Goal: Information Seeking & Learning: Learn about a topic

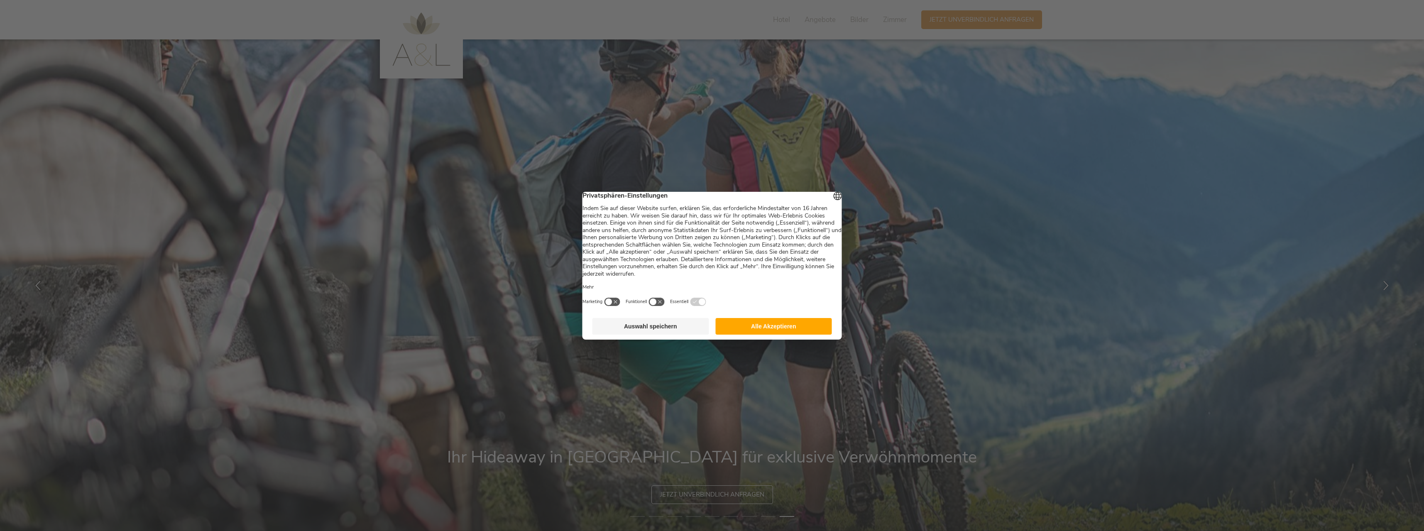
click at [659, 333] on button "Auswahl speichern" at bounding box center [650, 326] width 117 height 17
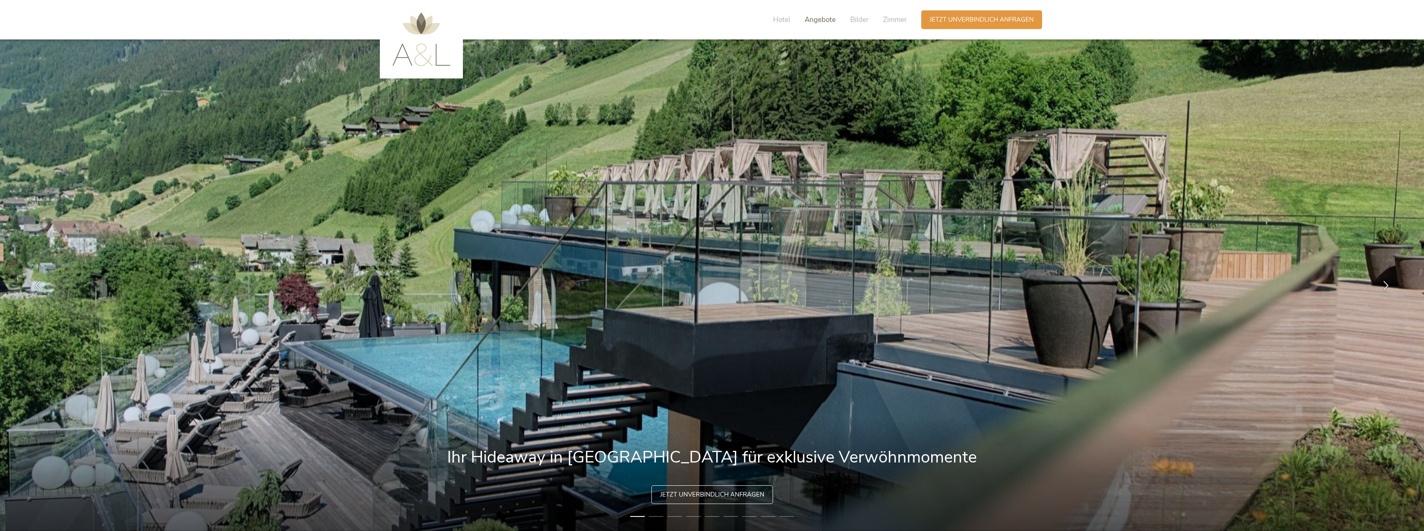
drag, startPoint x: 624, startPoint y: 333, endPoint x: 822, endPoint y: 18, distance: 372.1
click at [624, 333] on img at bounding box center [712, 285] width 1424 height 492
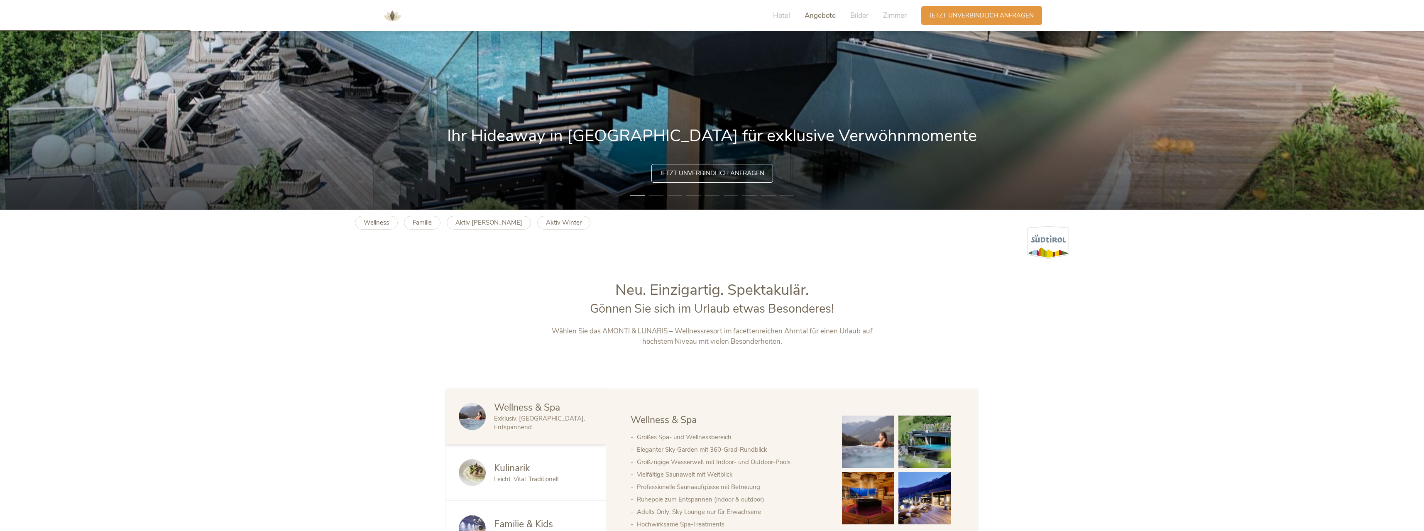
scroll to position [332, 0]
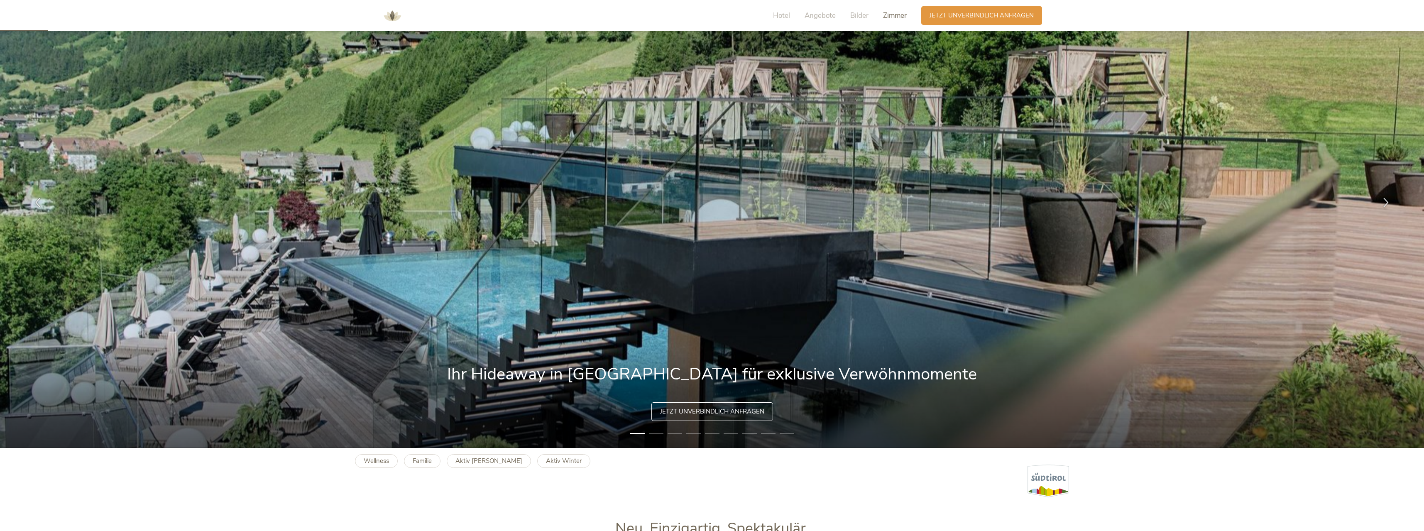
click at [884, 15] on span "Zimmer" at bounding box center [895, 16] width 24 height 10
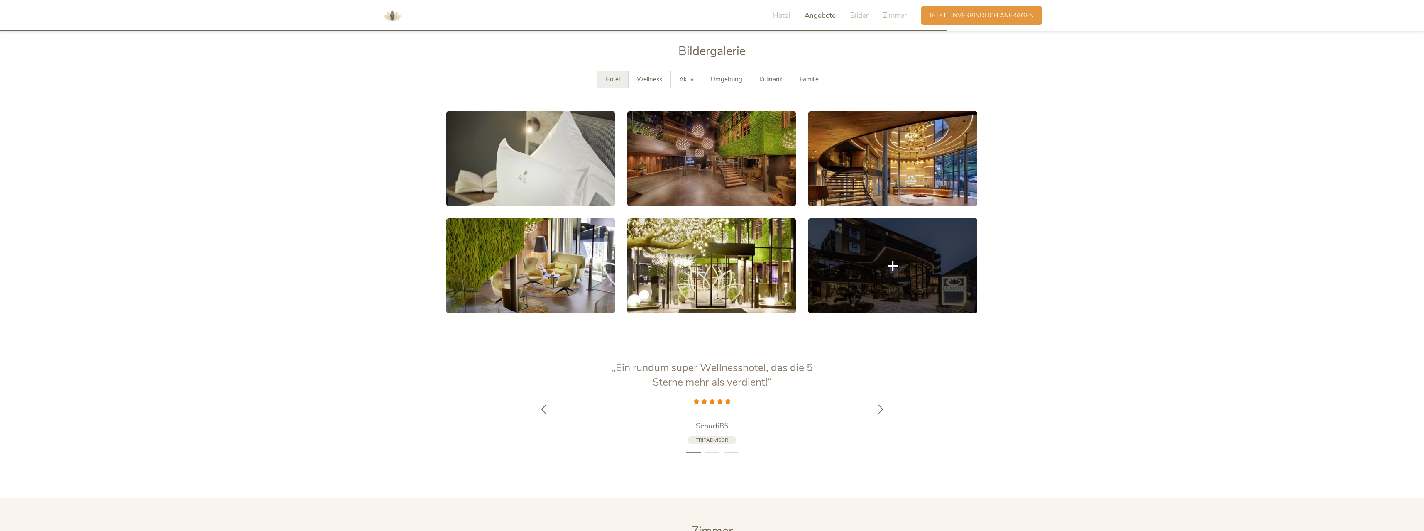
scroll to position [1653, 0]
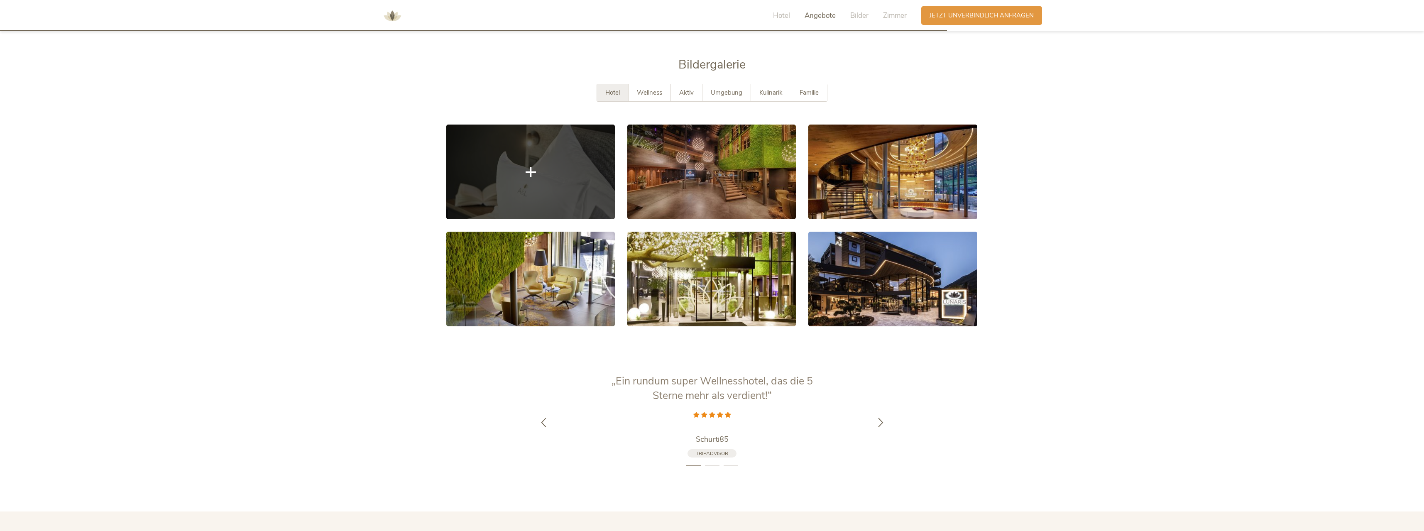
click at [544, 132] on link at bounding box center [530, 172] width 169 height 95
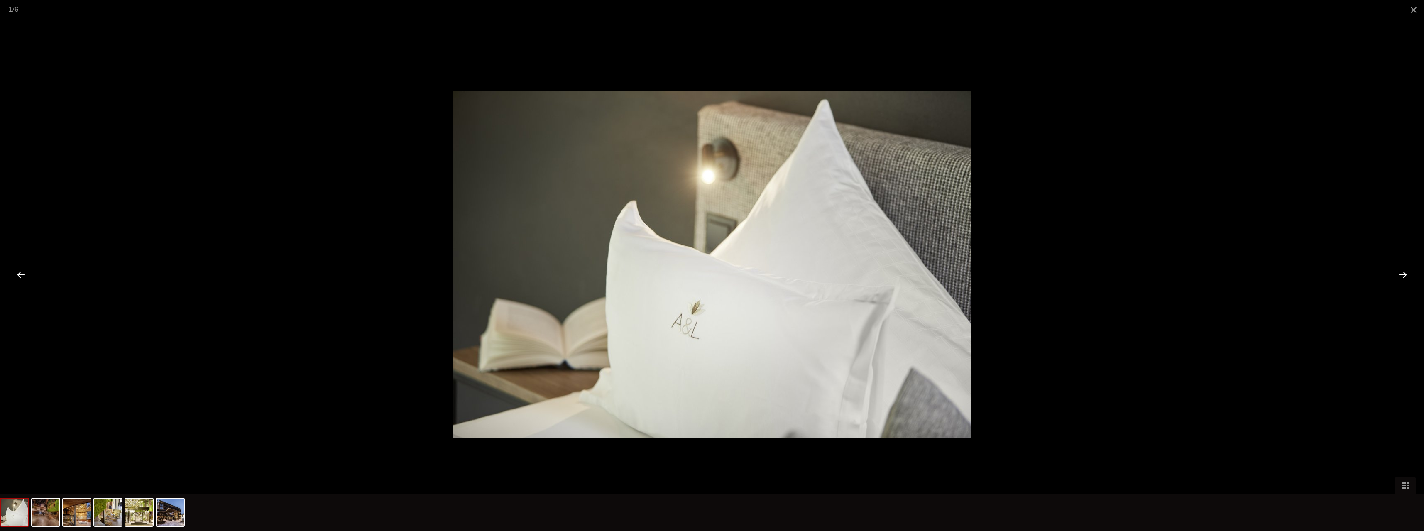
click at [1406, 273] on div at bounding box center [1403, 275] width 26 height 26
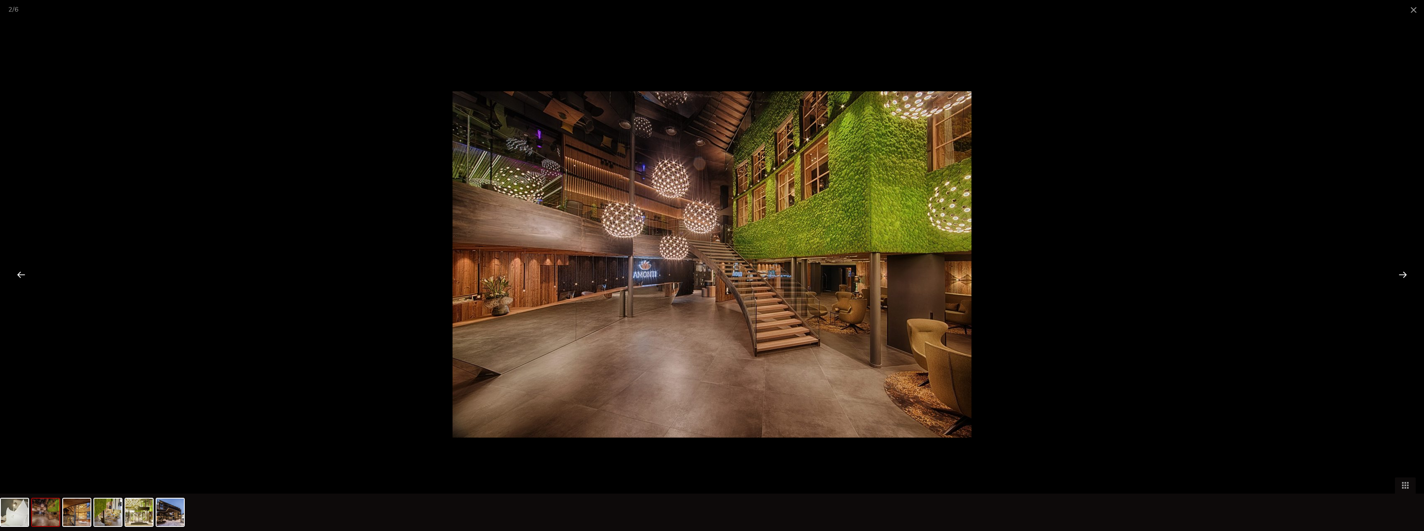
click at [1406, 273] on div at bounding box center [1403, 275] width 26 height 26
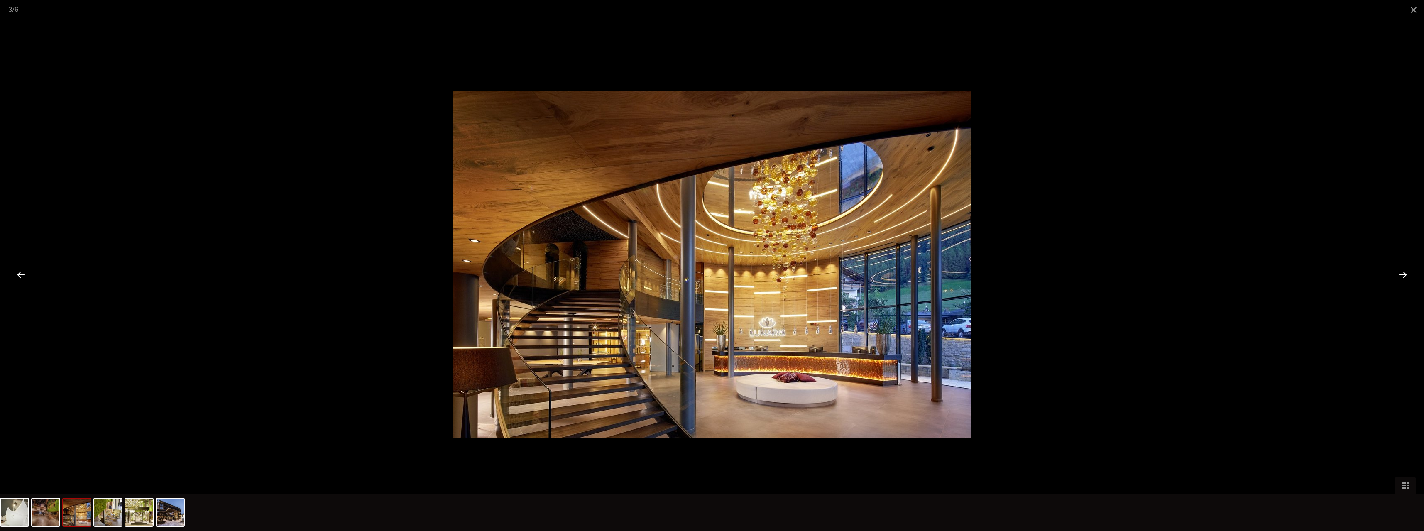
click at [1406, 273] on div at bounding box center [1403, 275] width 26 height 26
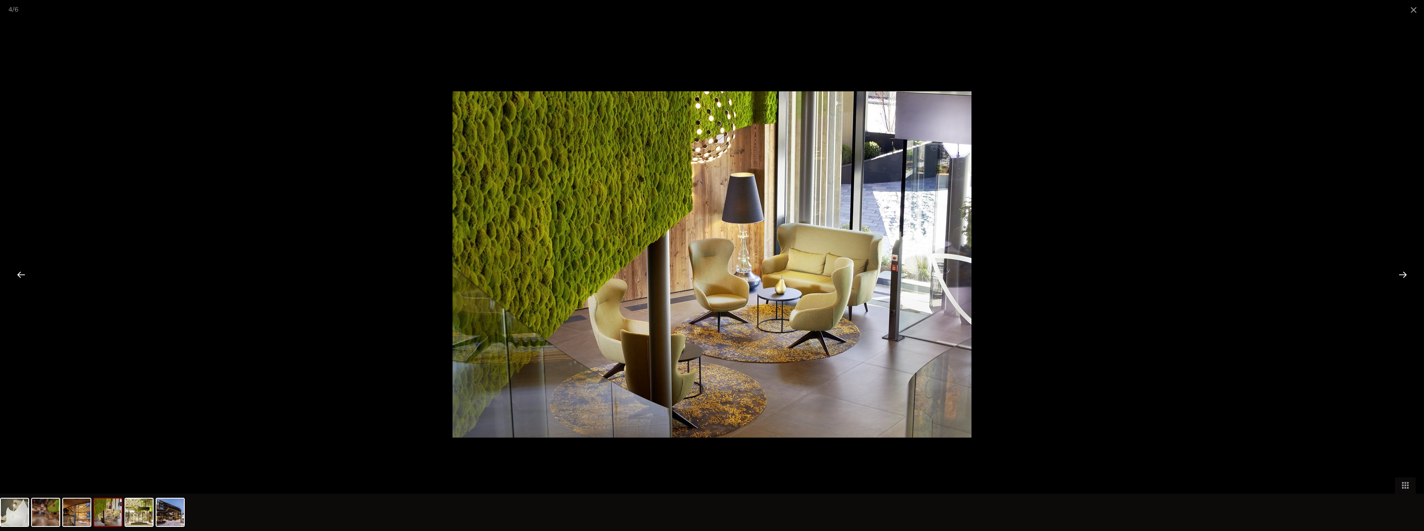
click at [1406, 273] on div at bounding box center [1403, 275] width 26 height 26
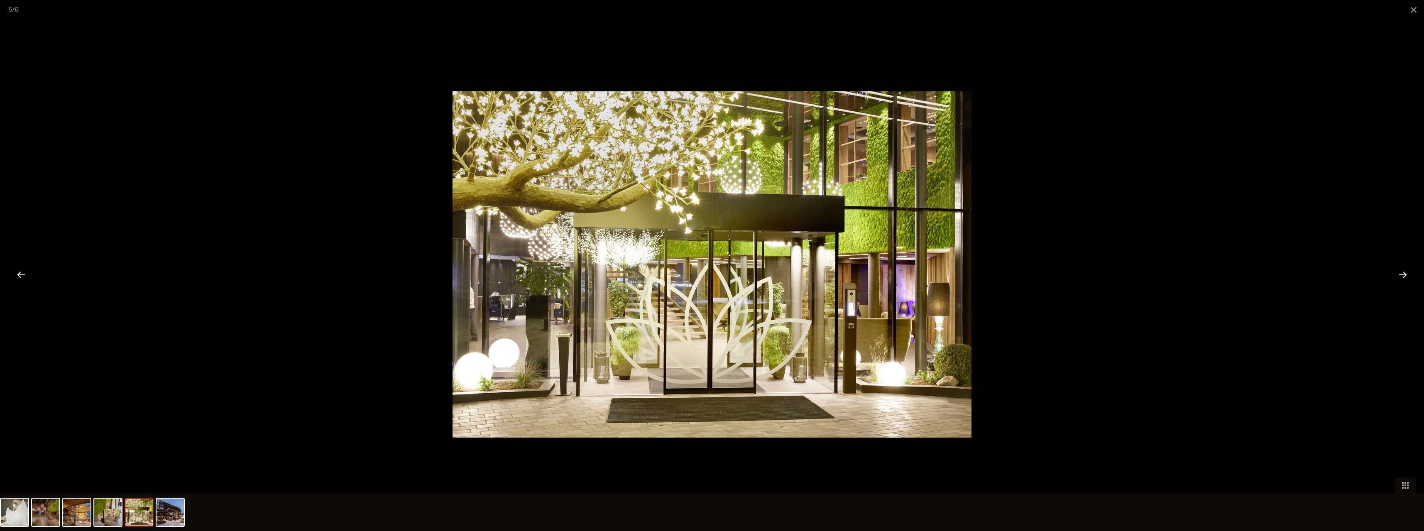
click at [1406, 273] on div at bounding box center [1403, 275] width 26 height 26
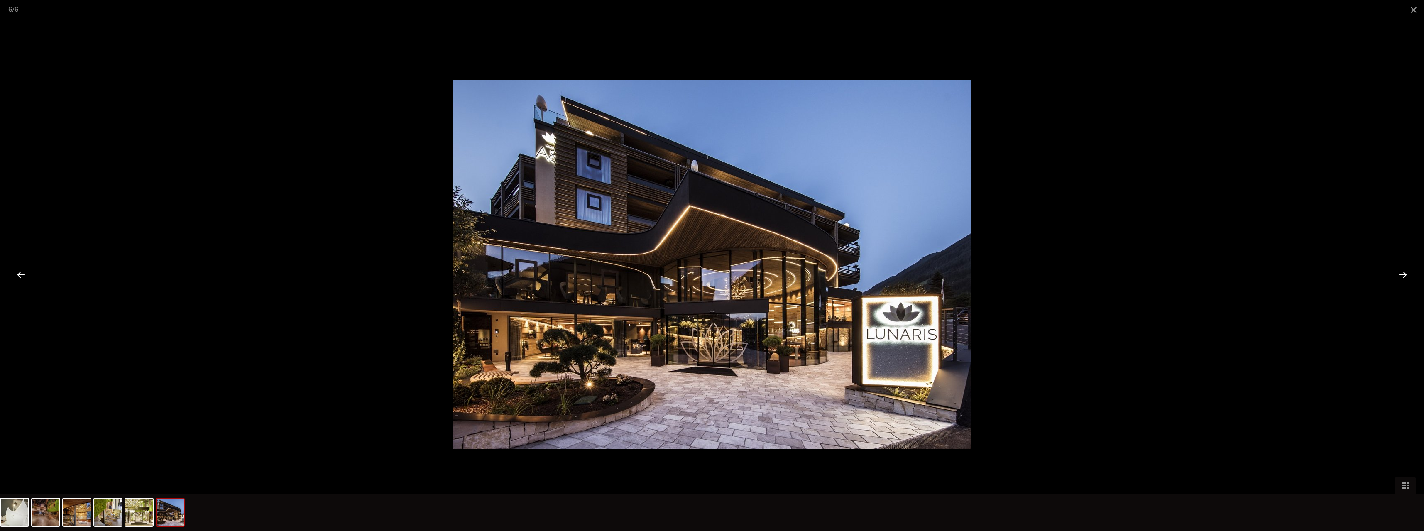
click at [1406, 273] on div at bounding box center [1403, 275] width 26 height 26
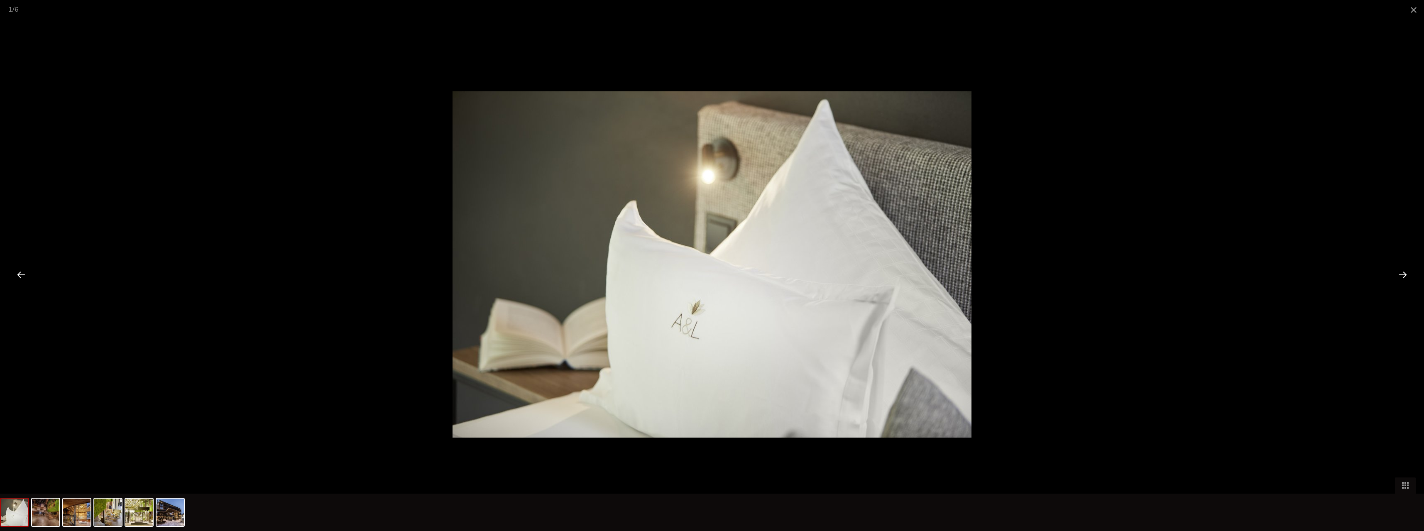
click at [1406, 273] on div at bounding box center [1403, 275] width 26 height 26
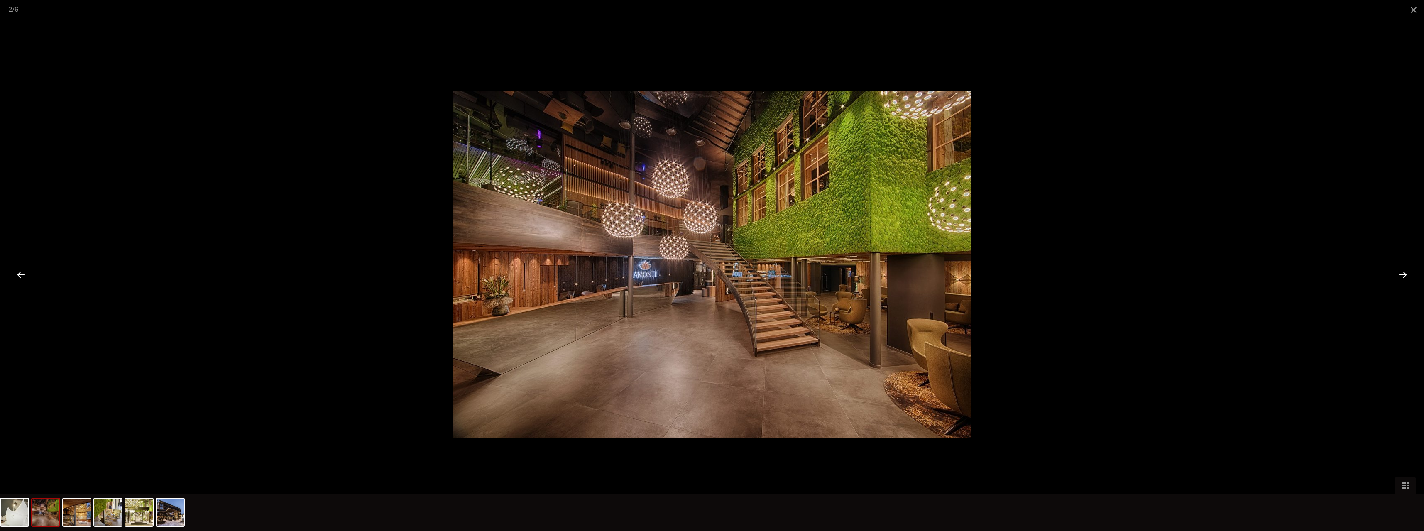
click at [1406, 273] on div at bounding box center [1403, 275] width 26 height 26
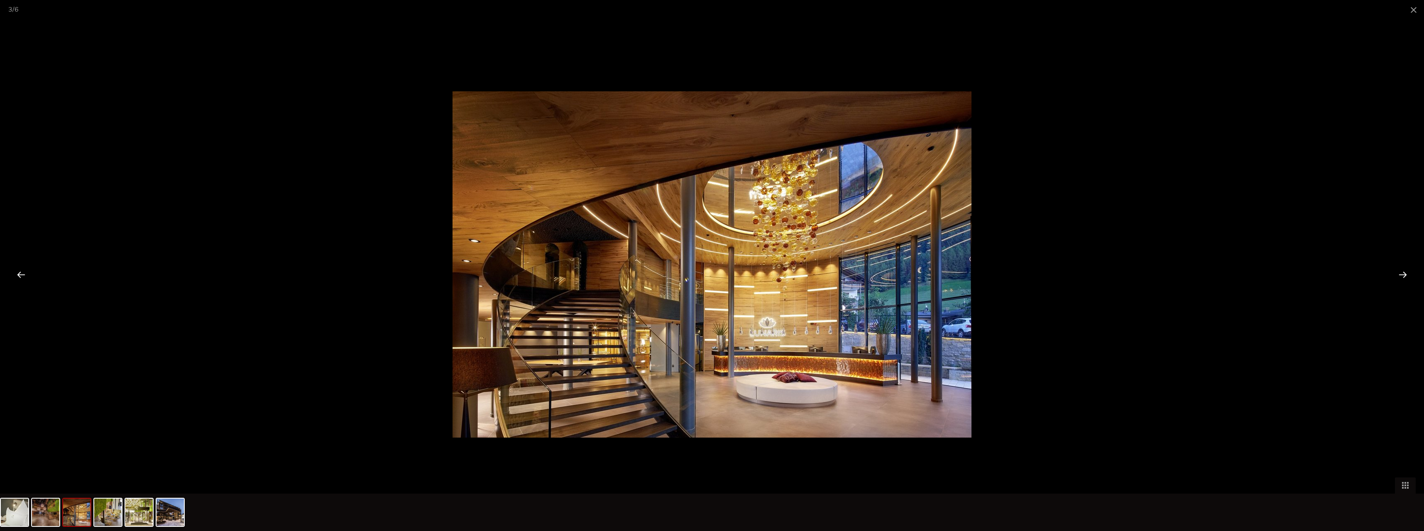
click at [1406, 273] on div at bounding box center [1403, 275] width 26 height 26
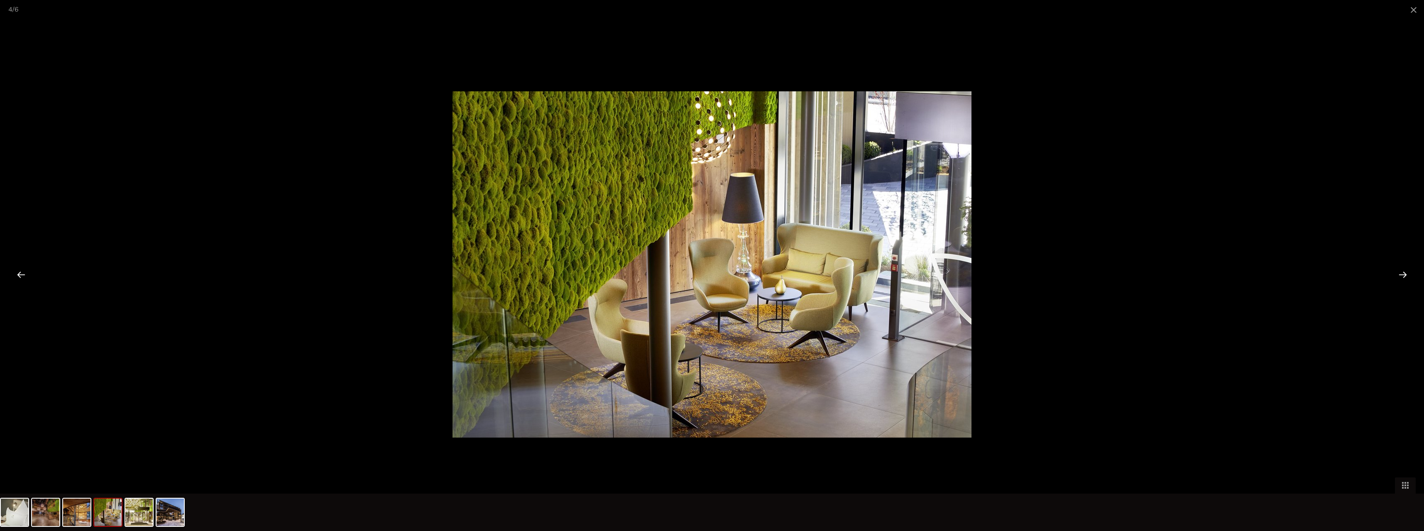
click at [1246, 219] on div at bounding box center [712, 265] width 1424 height 531
click at [1244, 218] on div at bounding box center [712, 265] width 1424 height 531
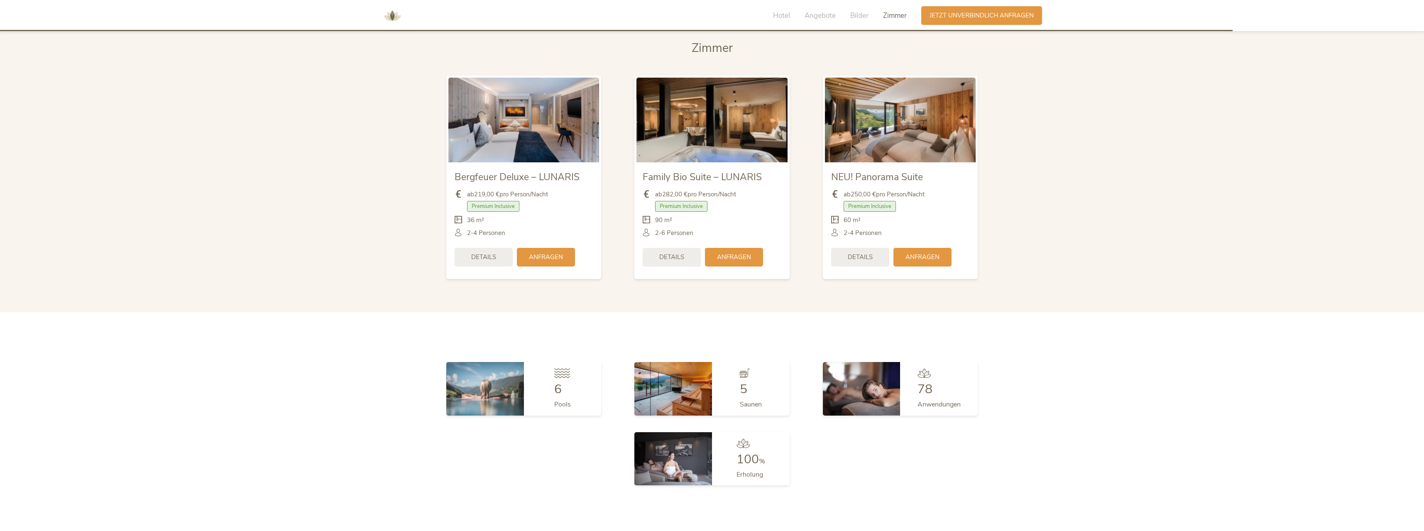
scroll to position [2151, 0]
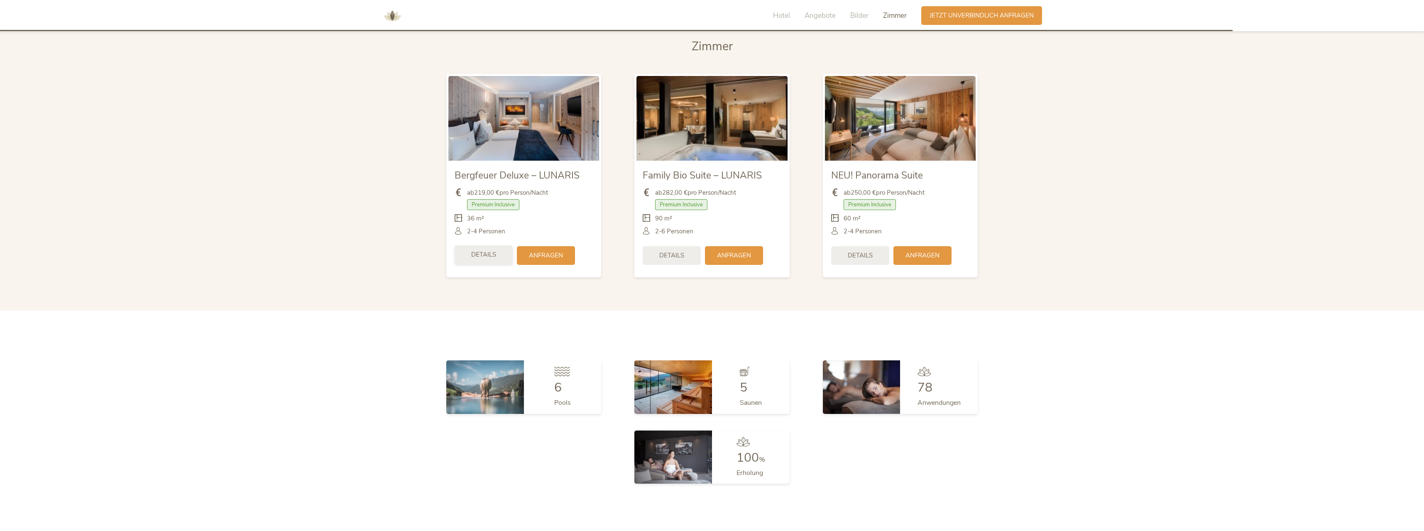
click at [485, 250] on span "Details" at bounding box center [483, 254] width 25 height 9
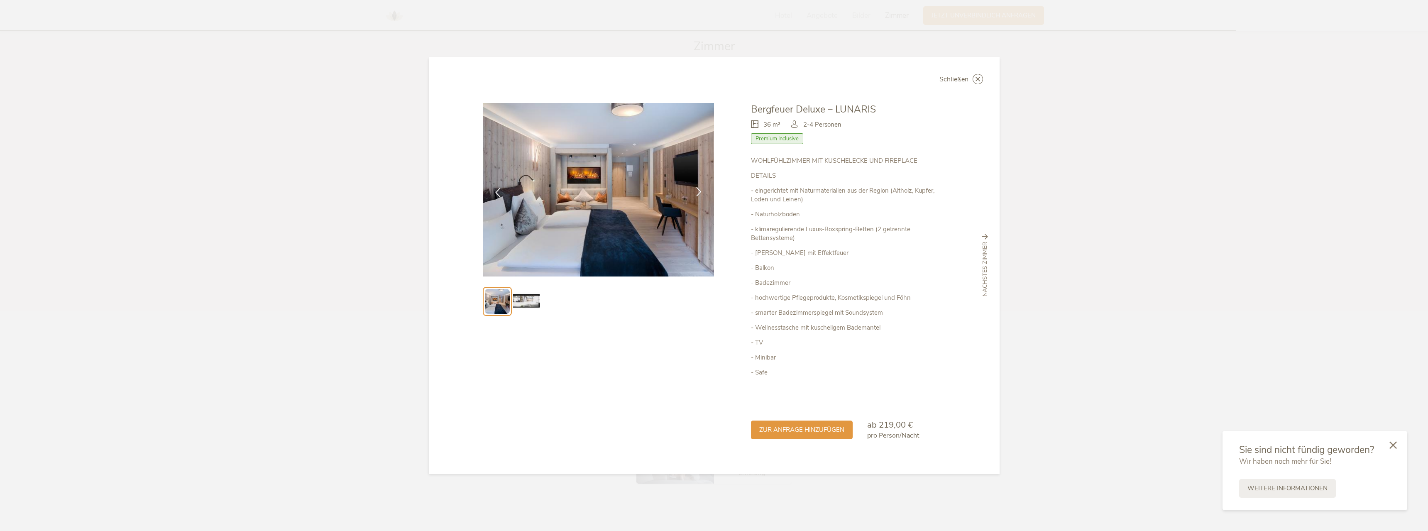
click at [693, 190] on div at bounding box center [699, 192] width 26 height 26
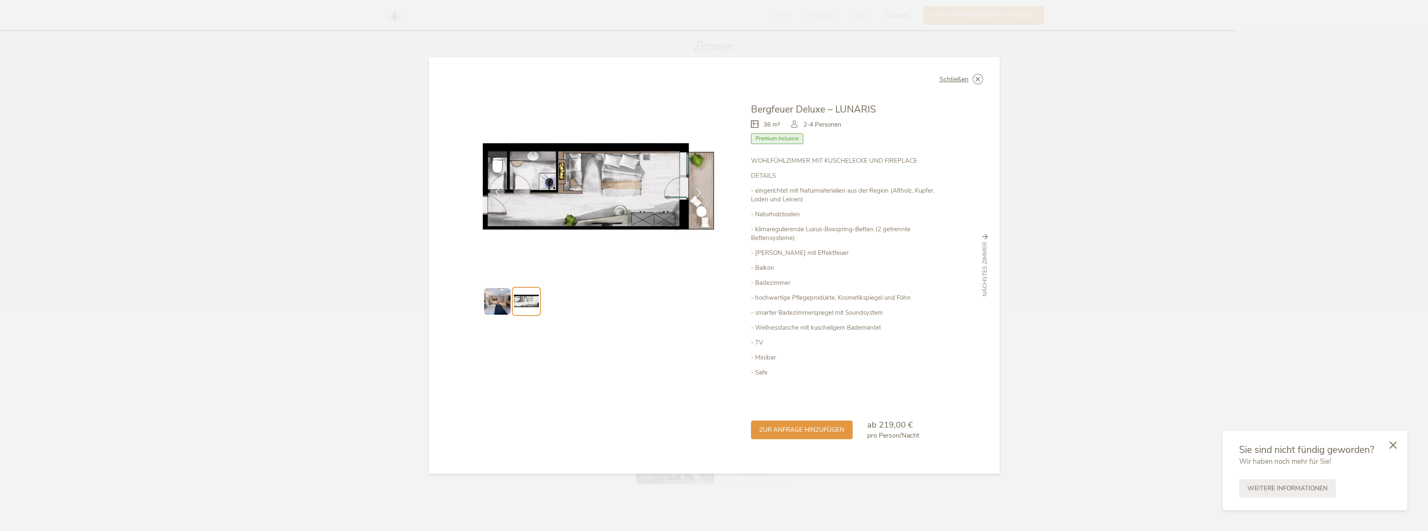
click at [497, 193] on icon at bounding box center [498, 192] width 10 height 10
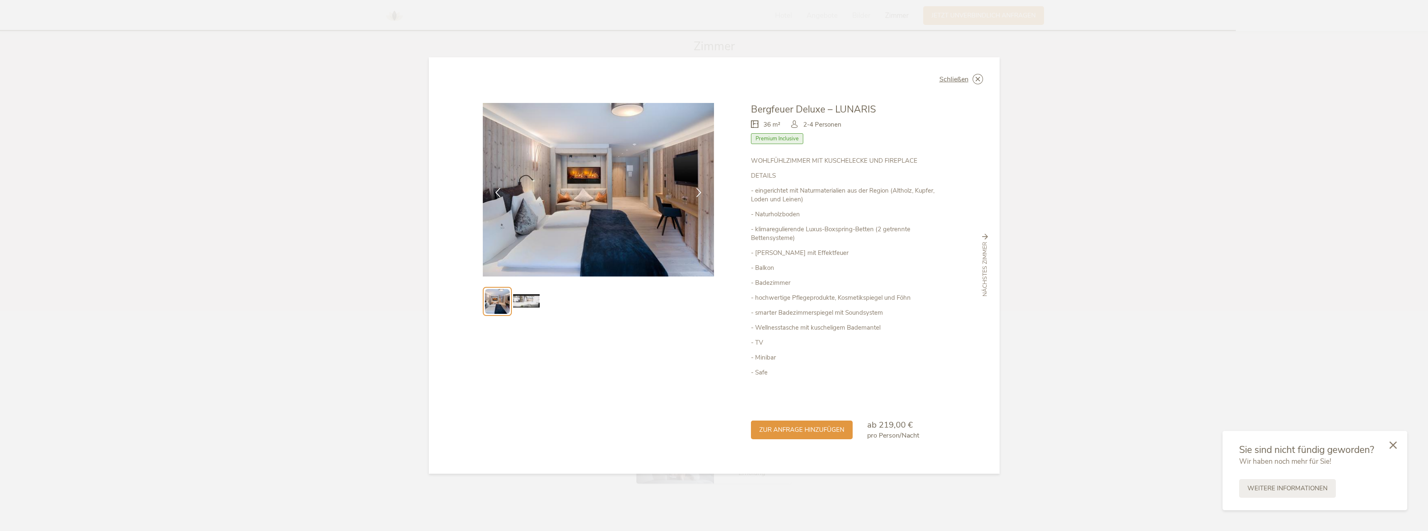
click at [1074, 230] on div "Schließen Bergfeuer Deluxe – LUNARIS Premium Inclusive" at bounding box center [714, 265] width 1428 height 531
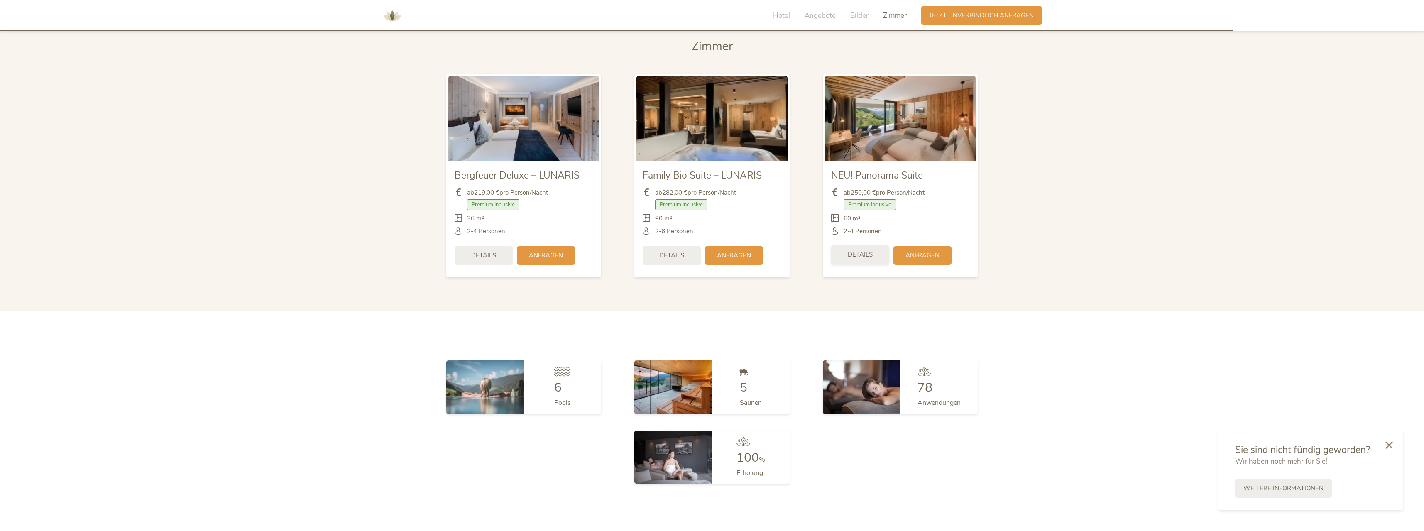
click at [872, 250] on span "Details" at bounding box center [860, 254] width 25 height 9
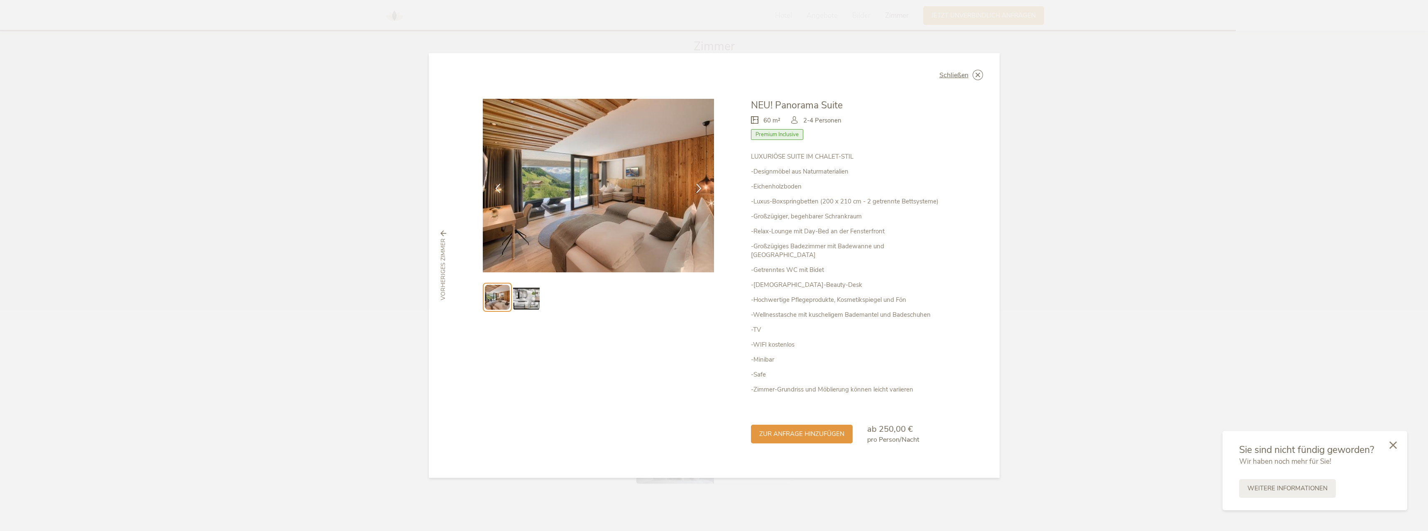
click at [529, 311] on img at bounding box center [526, 297] width 27 height 27
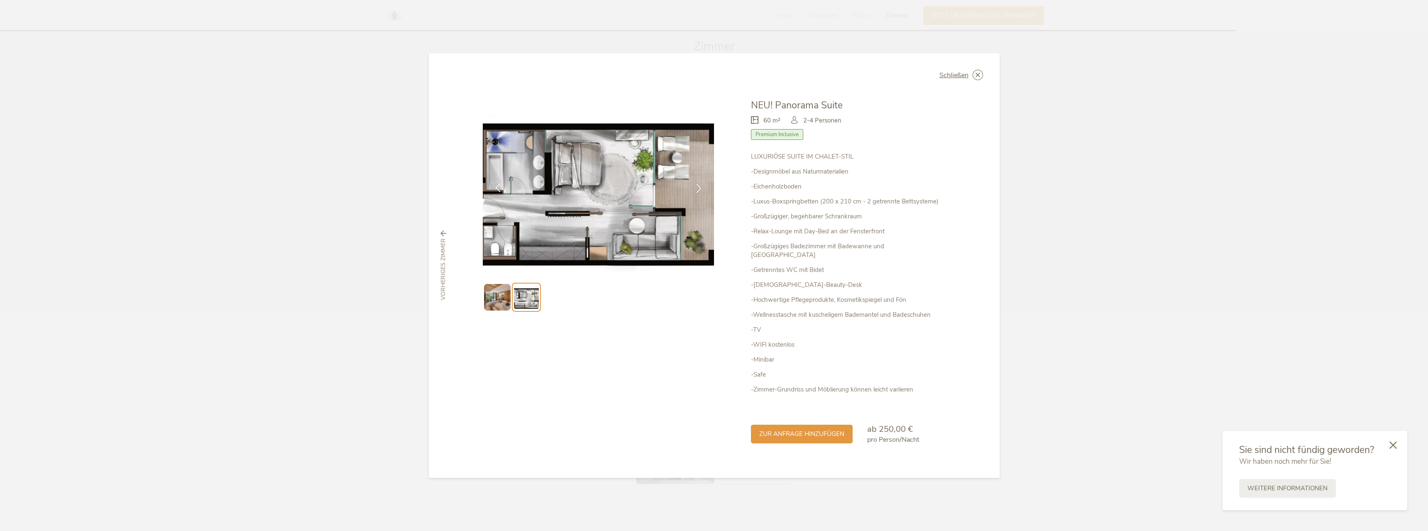
click at [495, 192] on icon at bounding box center [498, 188] width 10 height 10
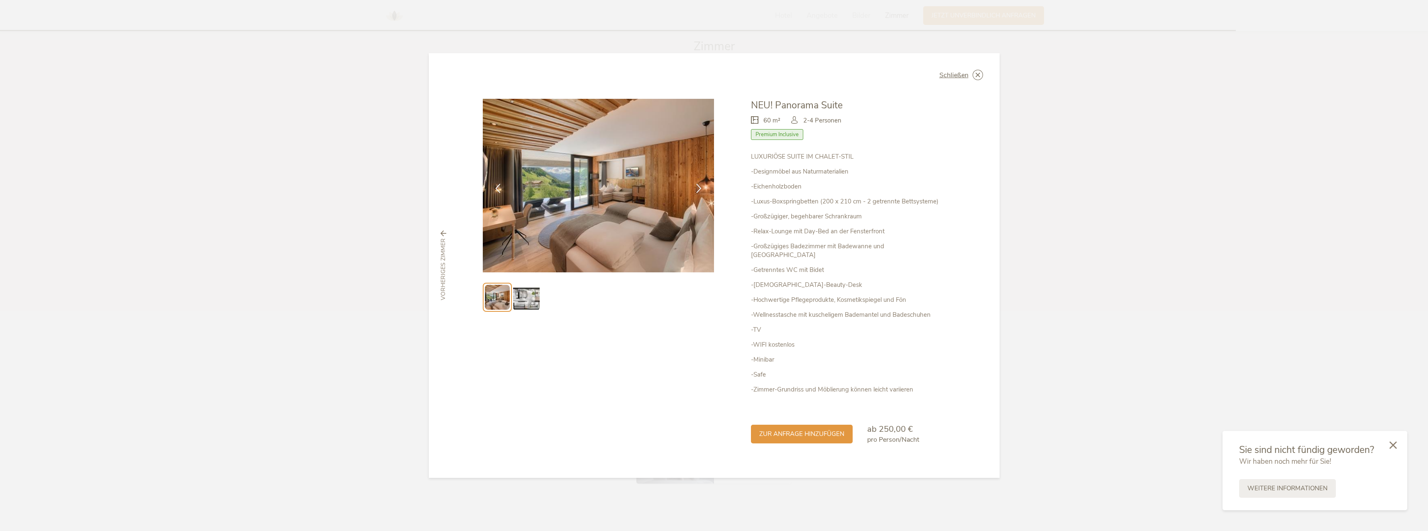
click at [580, 204] on img at bounding box center [599, 186] width 232 height 174
click at [596, 191] on img at bounding box center [599, 186] width 232 height 174
click at [979, 76] on icon at bounding box center [978, 75] width 10 height 10
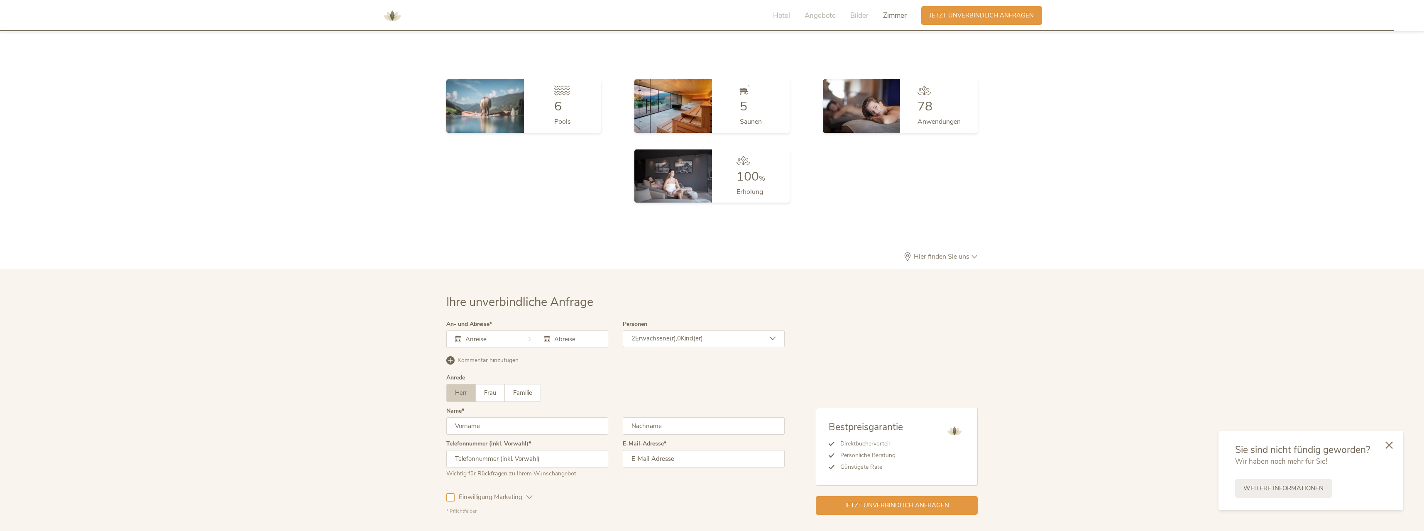
scroll to position [2359, 0]
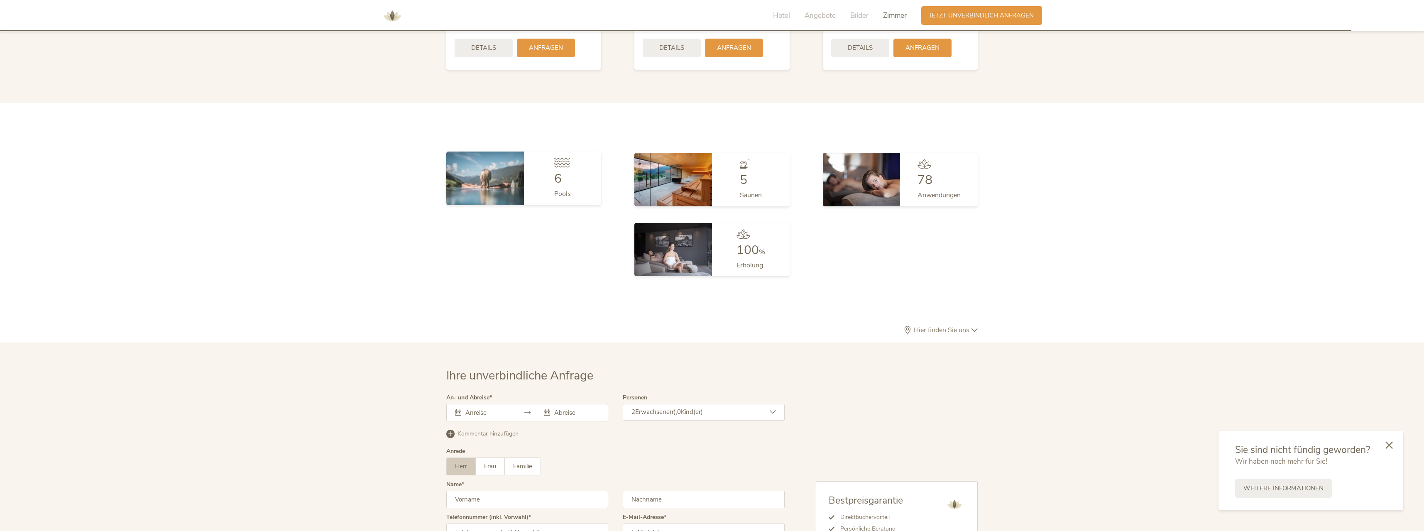
click at [565, 173] on div "6" at bounding box center [562, 179] width 17 height 12
click at [505, 162] on img at bounding box center [485, 178] width 78 height 53
click at [732, 169] on div "5 Saunen" at bounding box center [751, 178] width 78 height 53
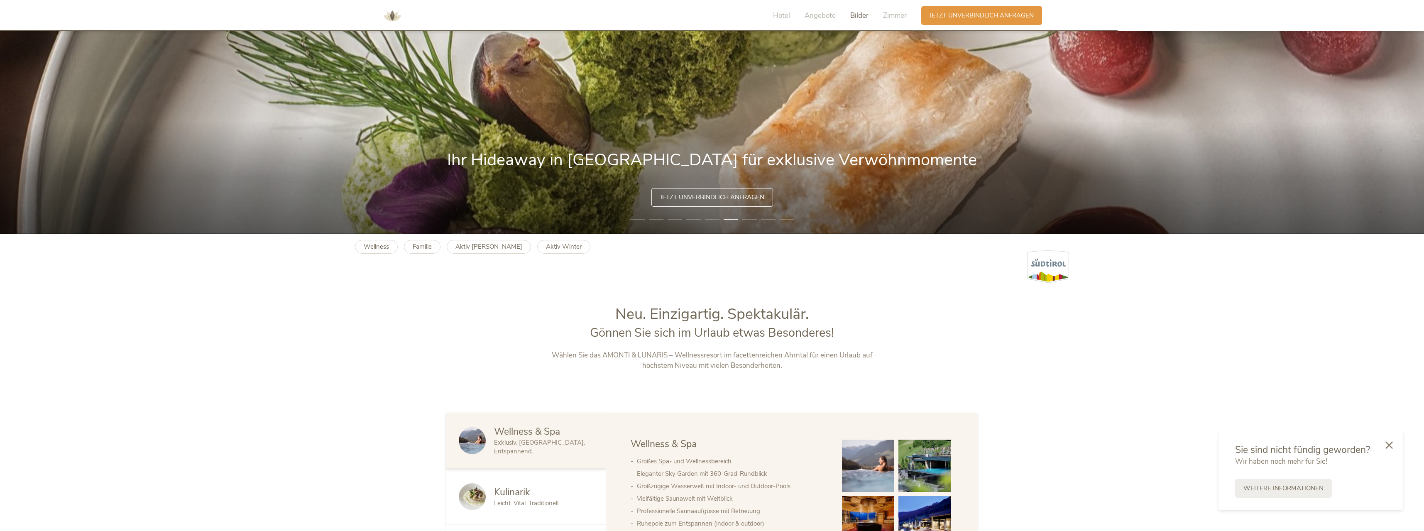
scroll to position [0, 0]
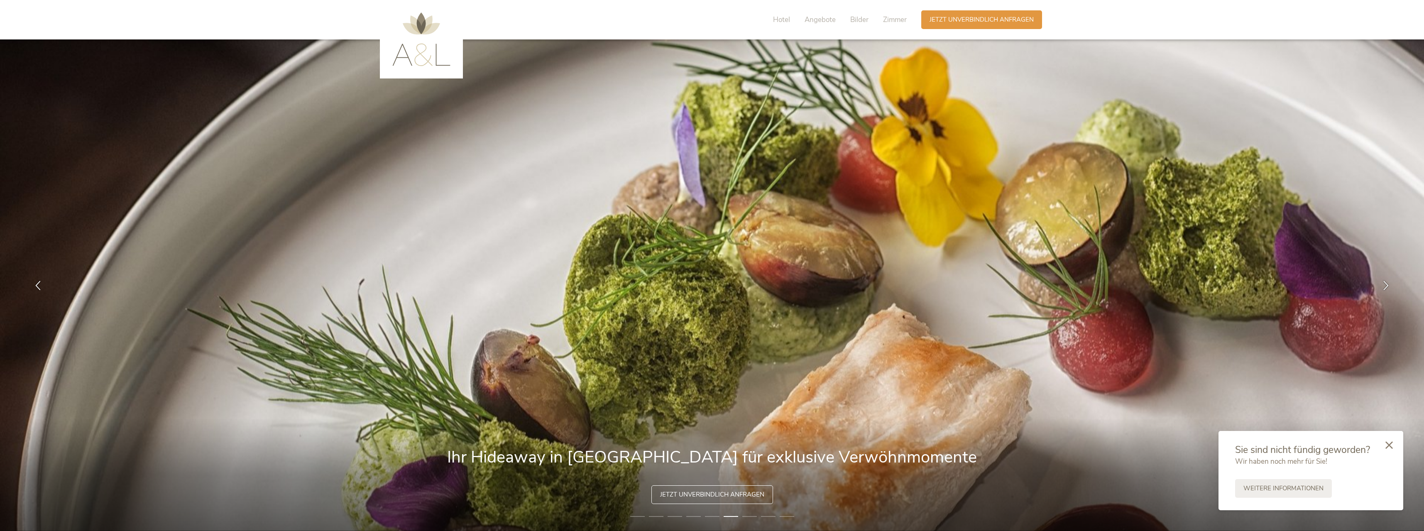
drag, startPoint x: 225, startPoint y: 333, endPoint x: 223, endPoint y: 76, distance: 257.8
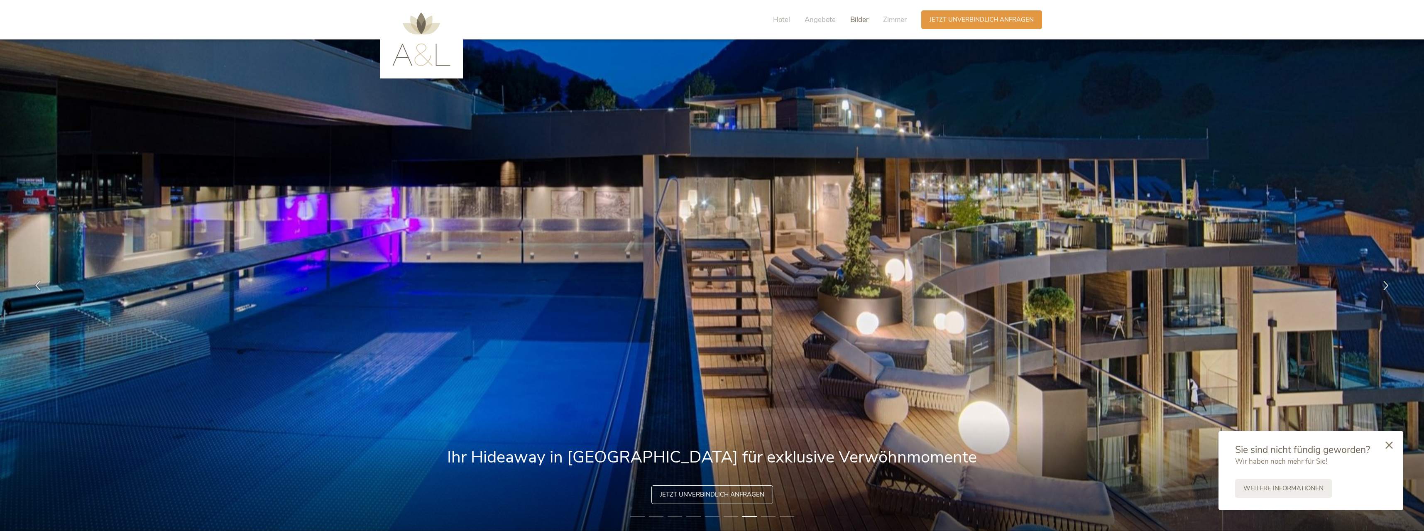
click at [854, 19] on span "Bilder" at bounding box center [859, 20] width 18 height 10
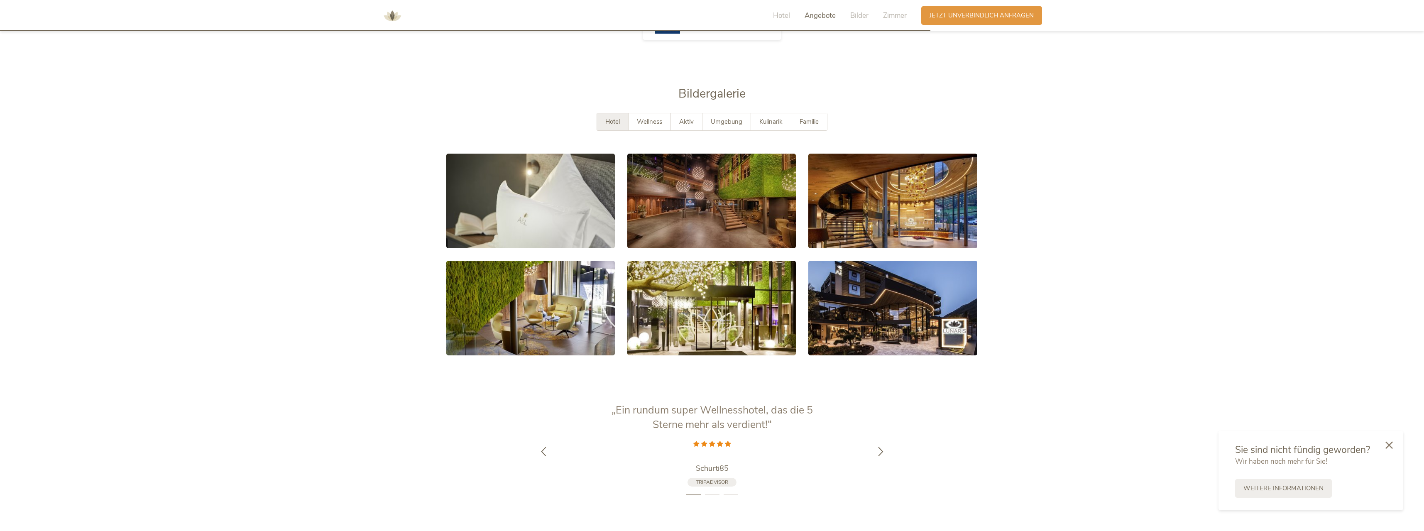
scroll to position [1655, 0]
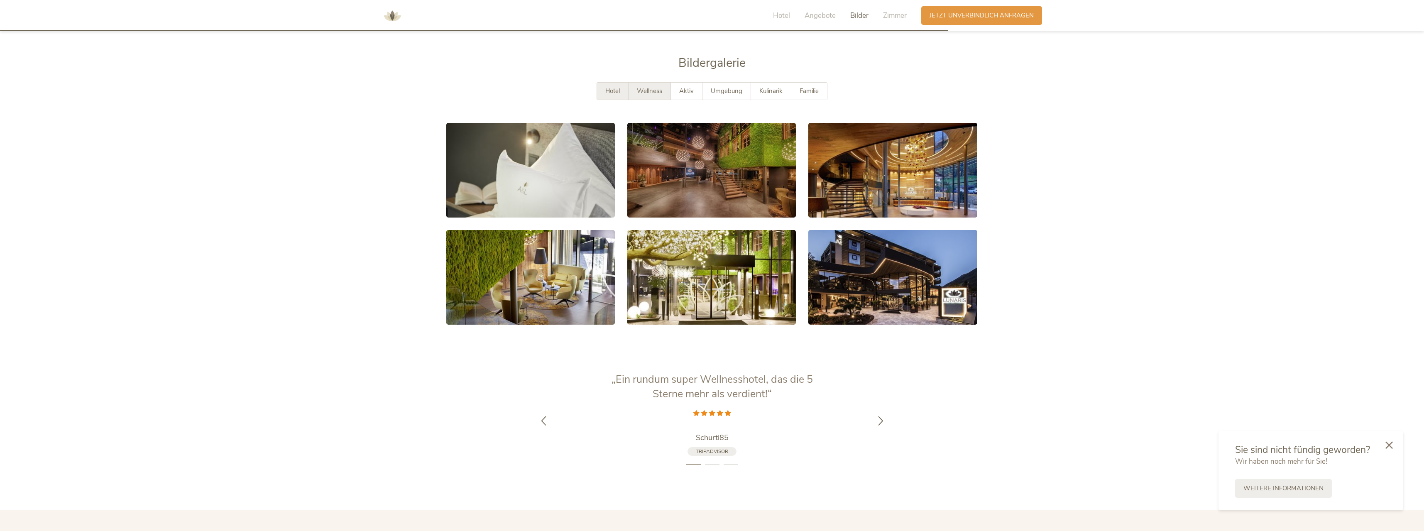
click at [635, 83] on div "Wellness" at bounding box center [650, 91] width 42 height 17
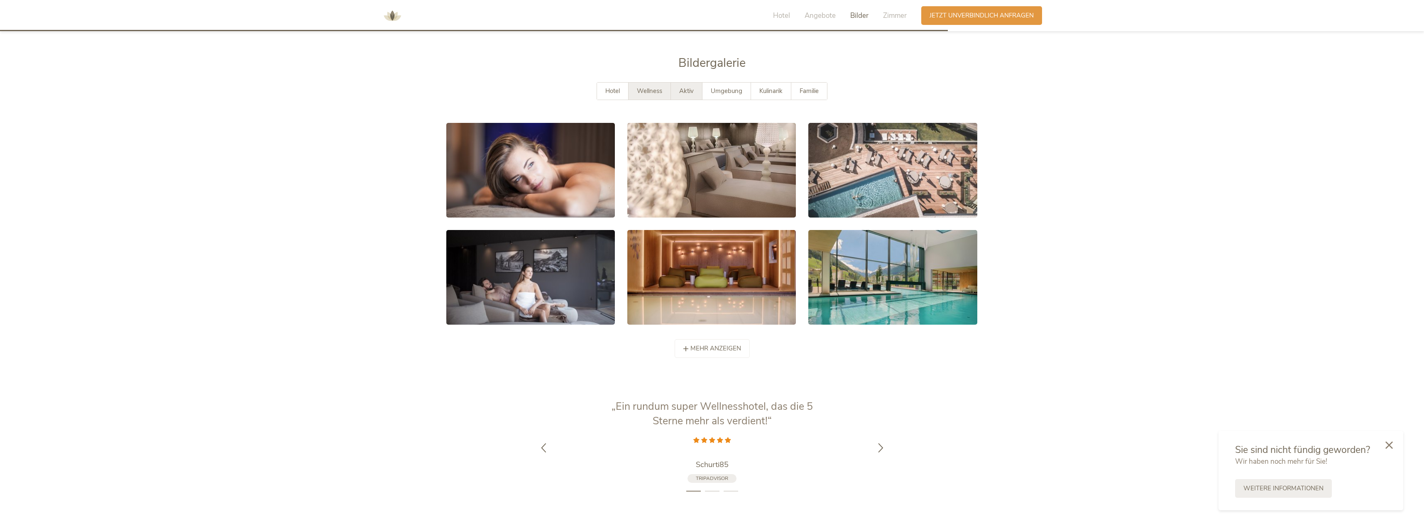
click at [686, 87] on span "Aktiv" at bounding box center [686, 91] width 15 height 8
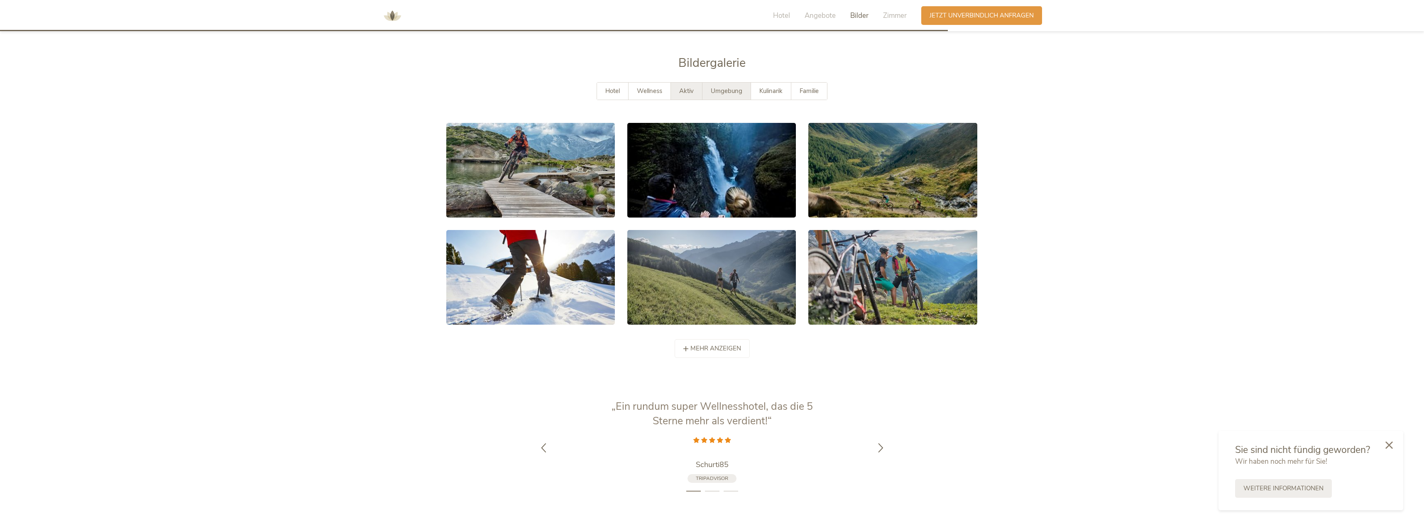
click at [729, 87] on span "Umgebung" at bounding box center [727, 91] width 32 height 8
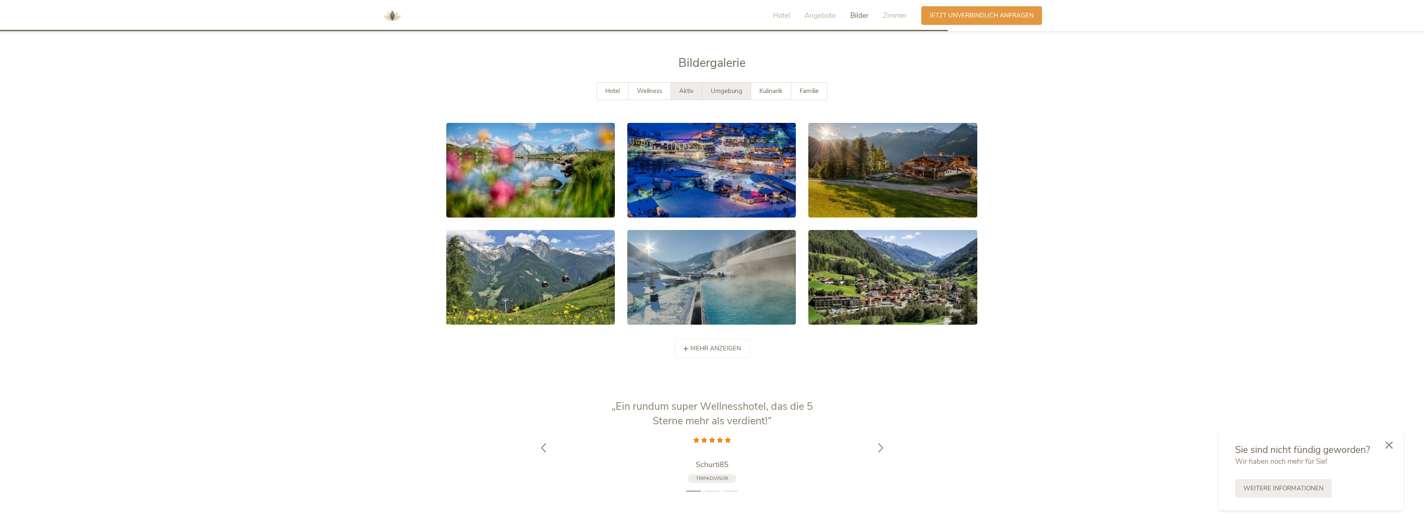
click at [685, 87] on span "Aktiv" at bounding box center [686, 91] width 15 height 8
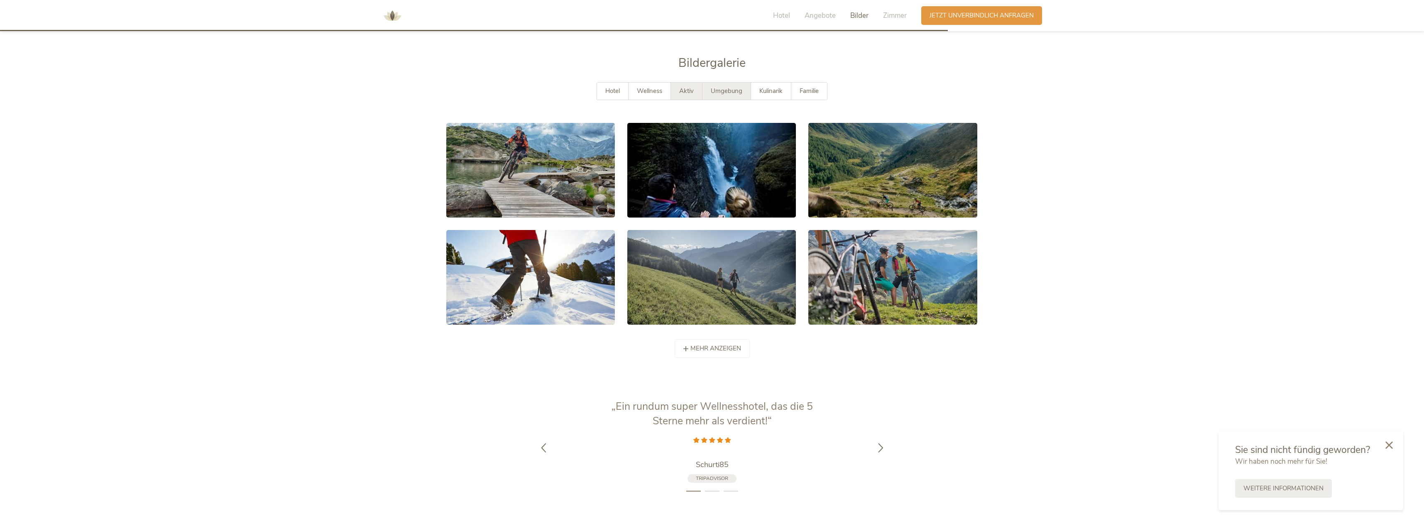
click at [731, 87] on span "Umgebung" at bounding box center [727, 91] width 32 height 8
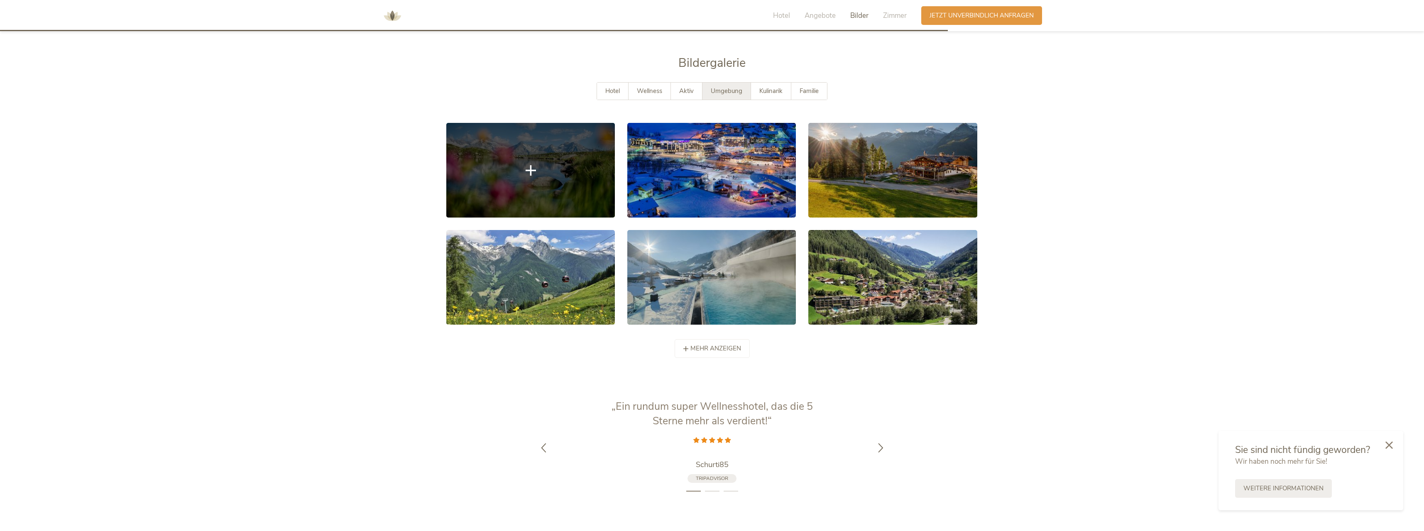
click at [614, 151] on link at bounding box center [530, 170] width 169 height 95
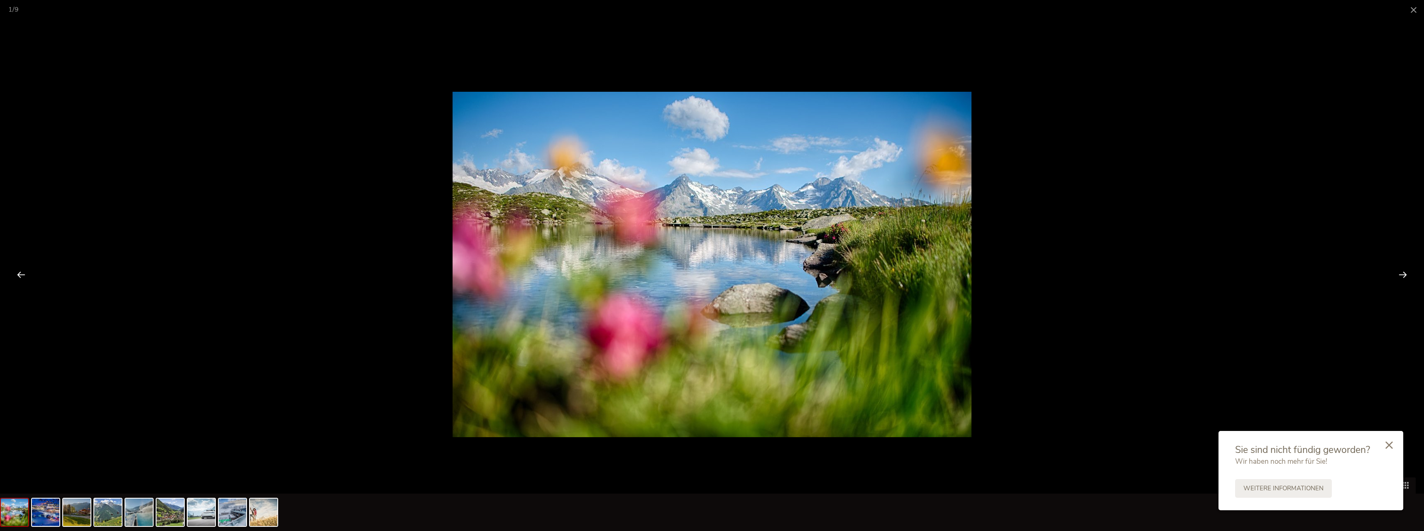
click at [1406, 272] on div at bounding box center [1403, 275] width 26 height 26
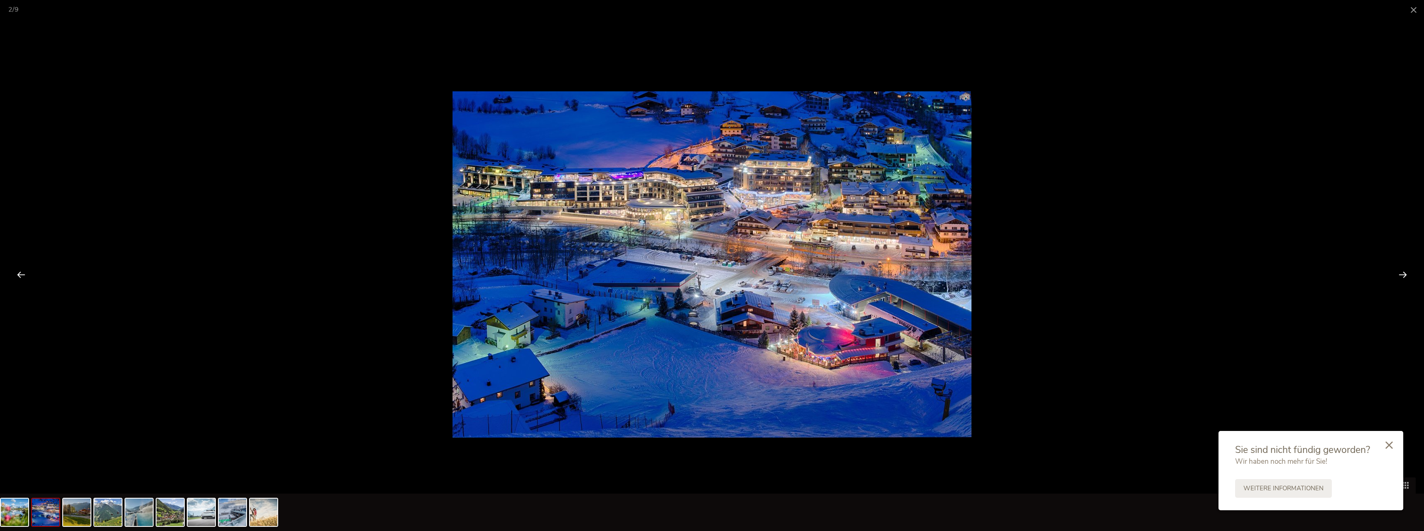
click at [1406, 272] on div at bounding box center [1403, 275] width 26 height 26
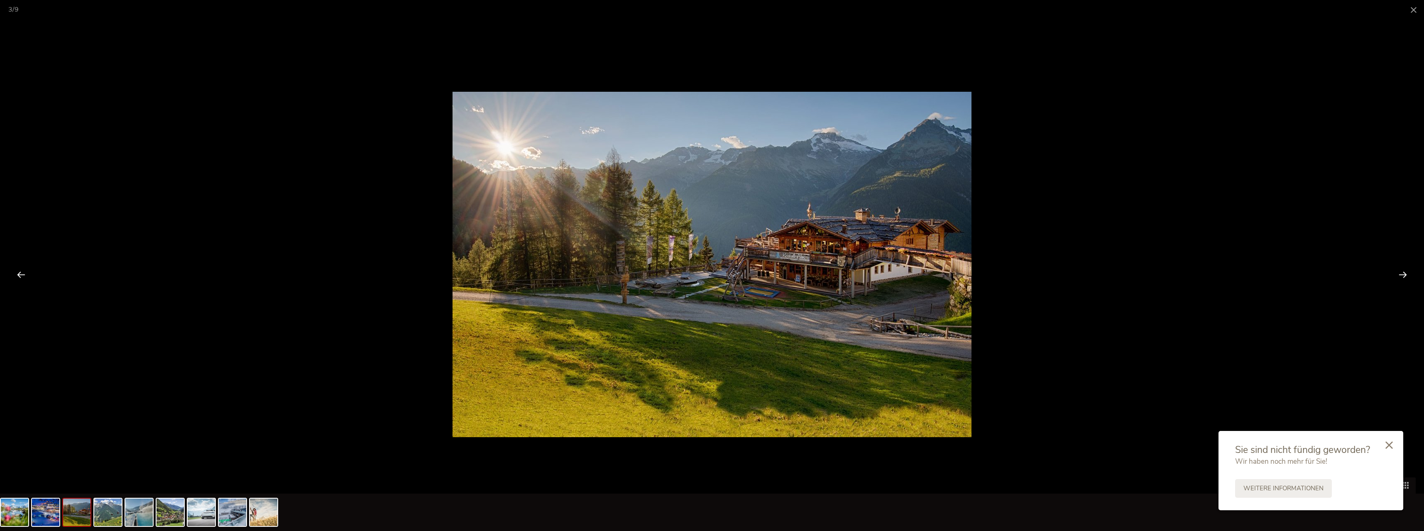
click at [1406, 272] on div at bounding box center [1403, 275] width 26 height 26
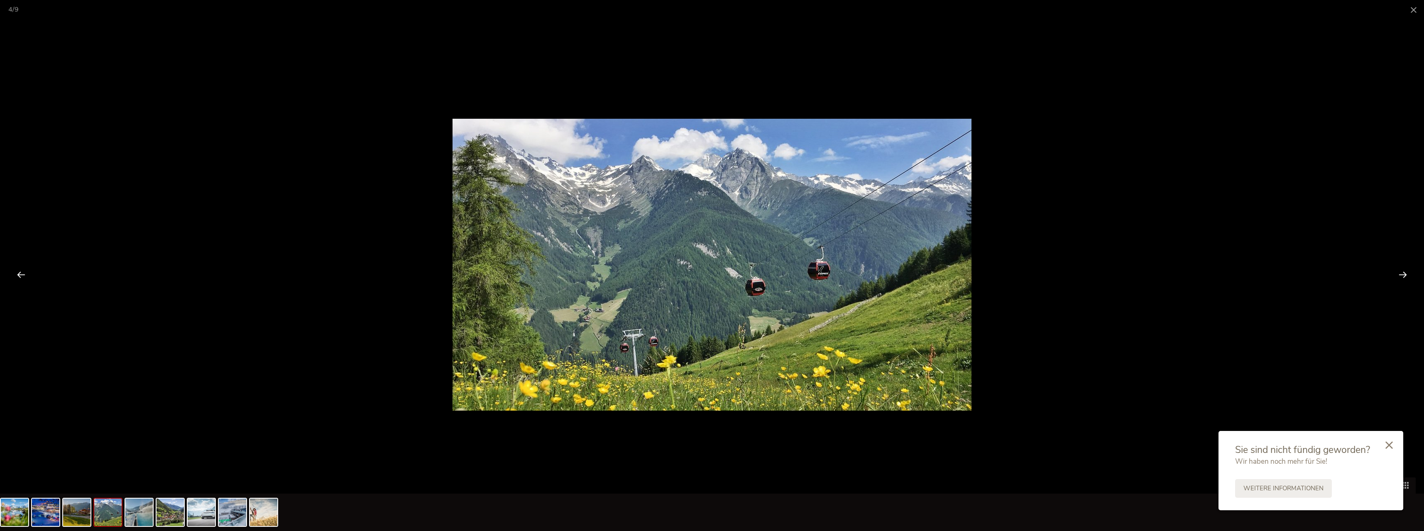
click at [1406, 272] on div at bounding box center [1403, 275] width 26 height 26
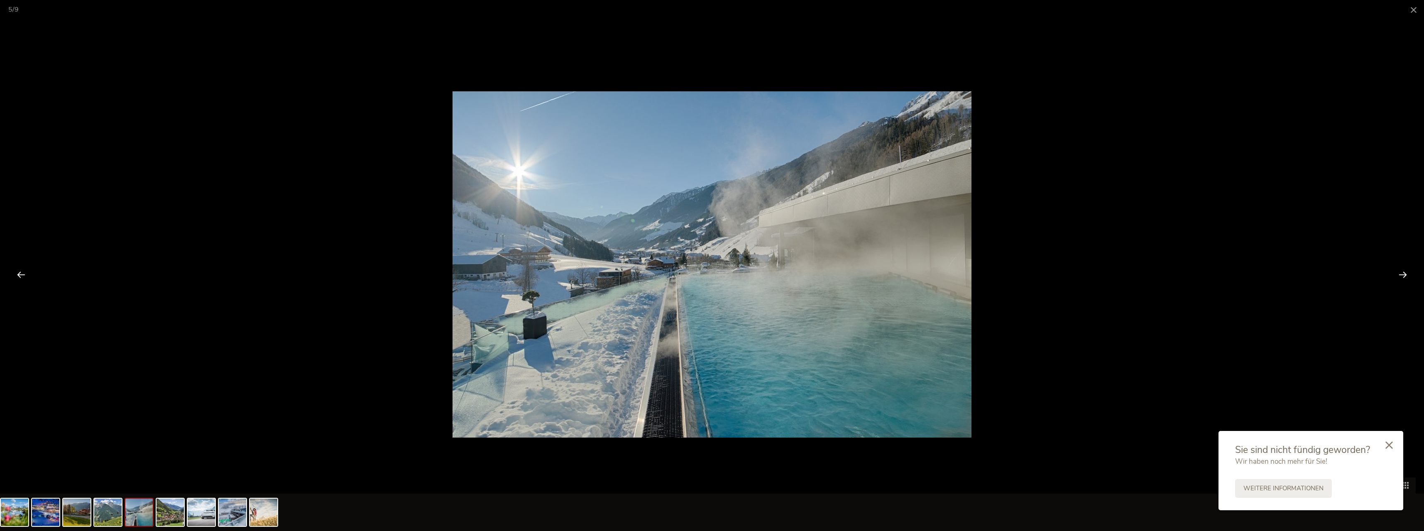
click at [1406, 272] on div at bounding box center [1403, 275] width 26 height 26
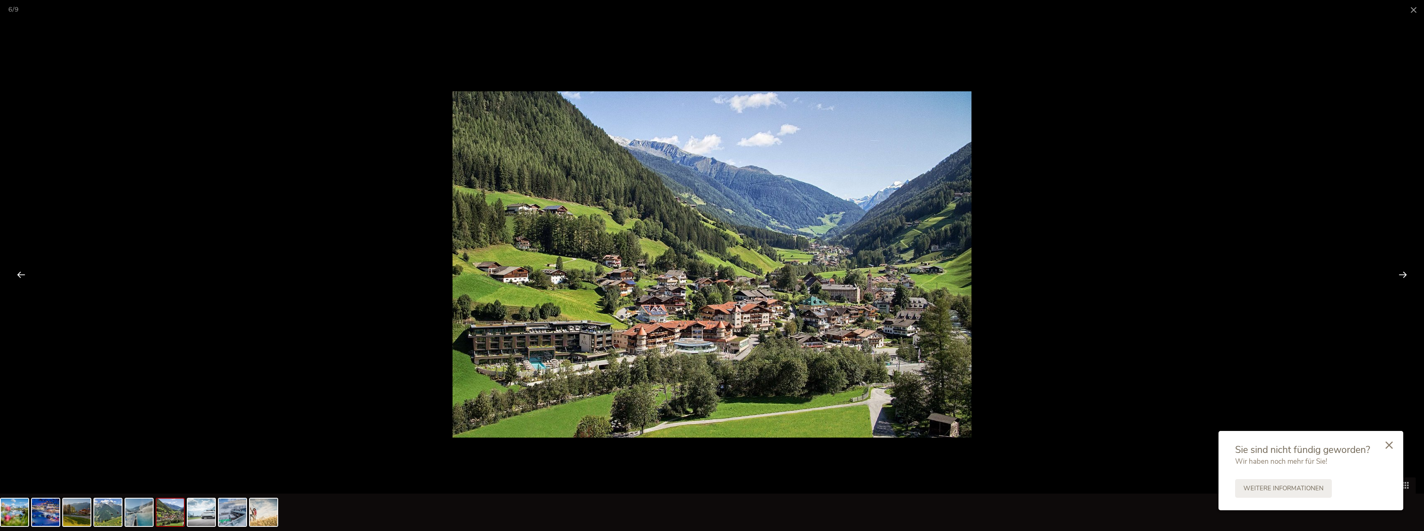
click at [1406, 272] on div at bounding box center [1403, 275] width 26 height 26
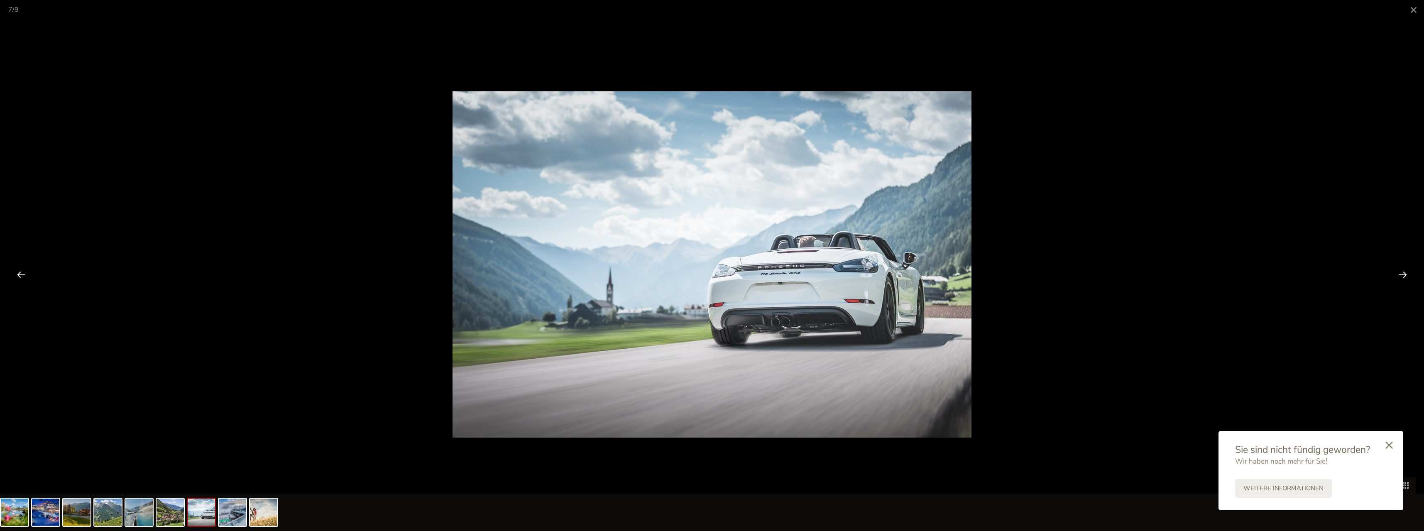
click at [1404, 275] on div at bounding box center [1403, 275] width 26 height 26
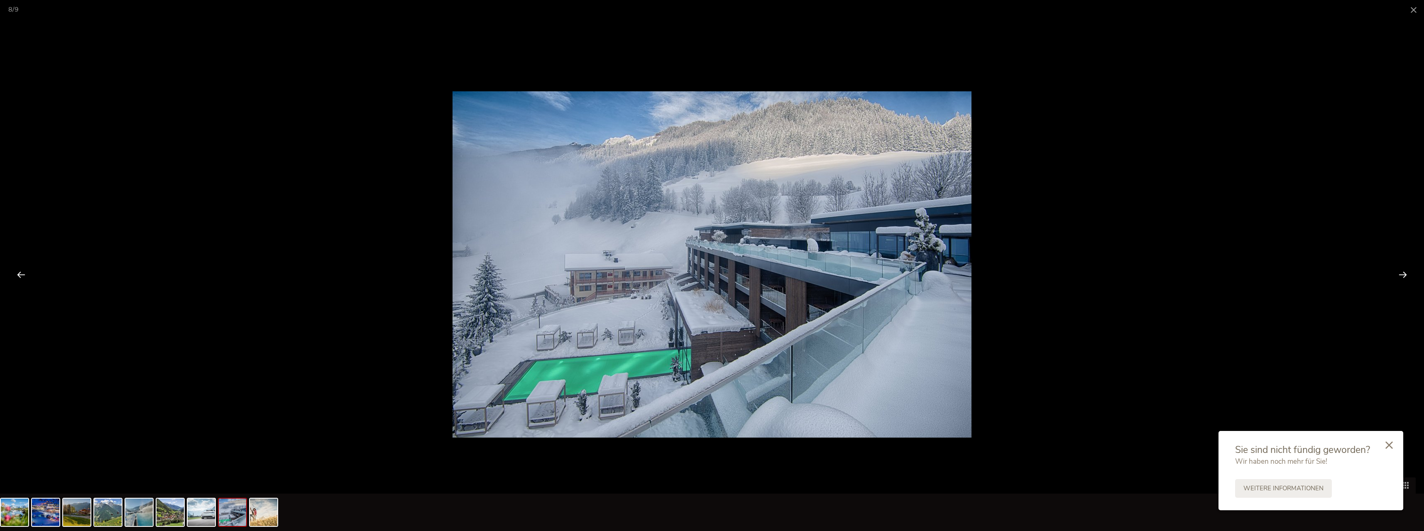
click at [1404, 275] on div at bounding box center [1403, 275] width 26 height 26
